Goal: Information Seeking & Learning: Learn about a topic

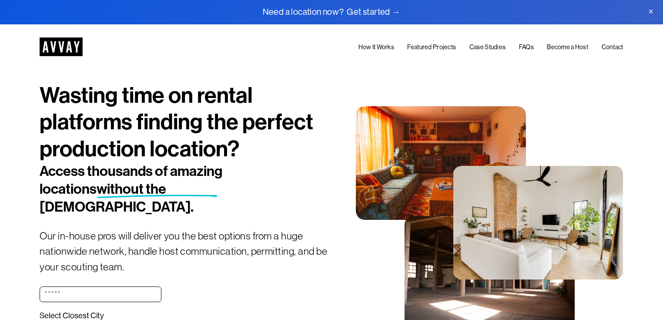
click at [566, 46] on link "Become a Host" at bounding box center [567, 47] width 41 height 10
